Goal: Communication & Community: Answer question/provide support

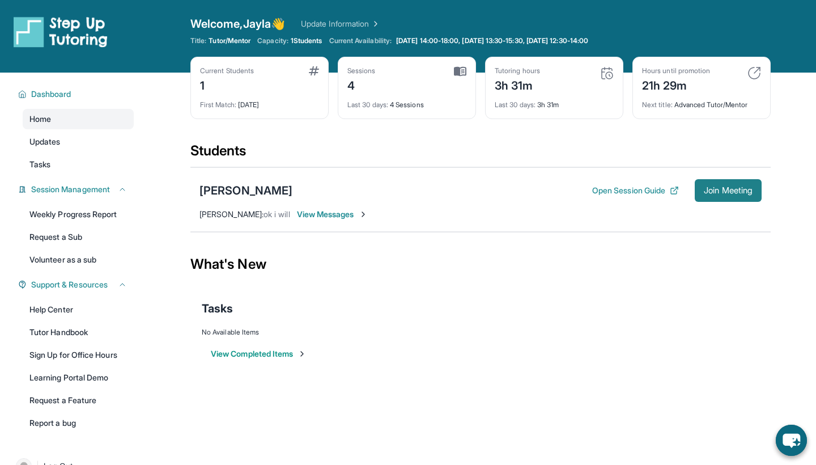
click at [740, 194] on span "Join Meeting" at bounding box center [728, 190] width 49 height 7
drag, startPoint x: 585, startPoint y: 193, endPoint x: 516, endPoint y: 193, distance: 69.1
click at [517, 193] on div "[PERSON_NAME] Open Session Guide Join Meeting" at bounding box center [480, 190] width 562 height 23
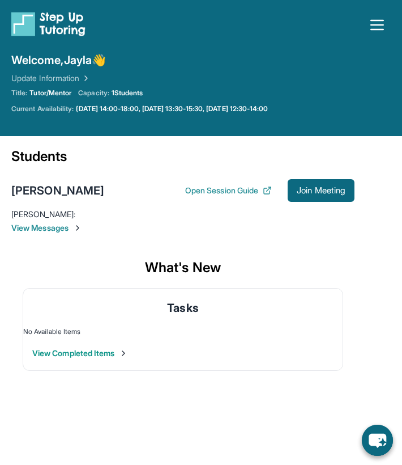
click at [54, 225] on span "View Messages" at bounding box center [182, 227] width 343 height 11
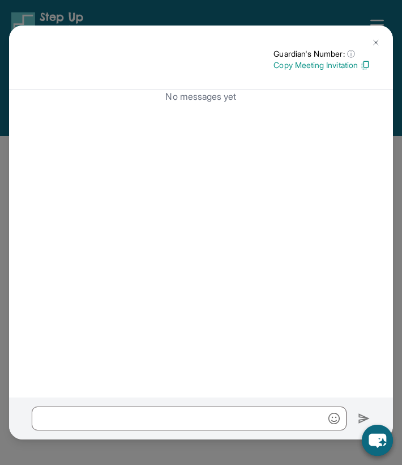
click at [380, 41] on img at bounding box center [376, 42] width 9 height 9
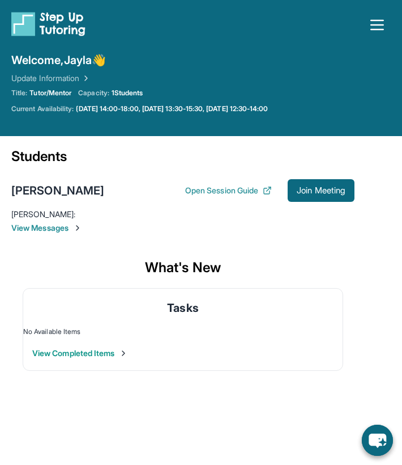
click at [93, 1] on div "Open sidebar Welcome, [PERSON_NAME] 👋 Update Information Title: Tutor/Mentor Ca…" at bounding box center [201, 68] width 402 height 136
click at [221, 188] on button "Open Session Guide" at bounding box center [228, 190] width 87 height 11
